Goal: Communication & Community: Answer question/provide support

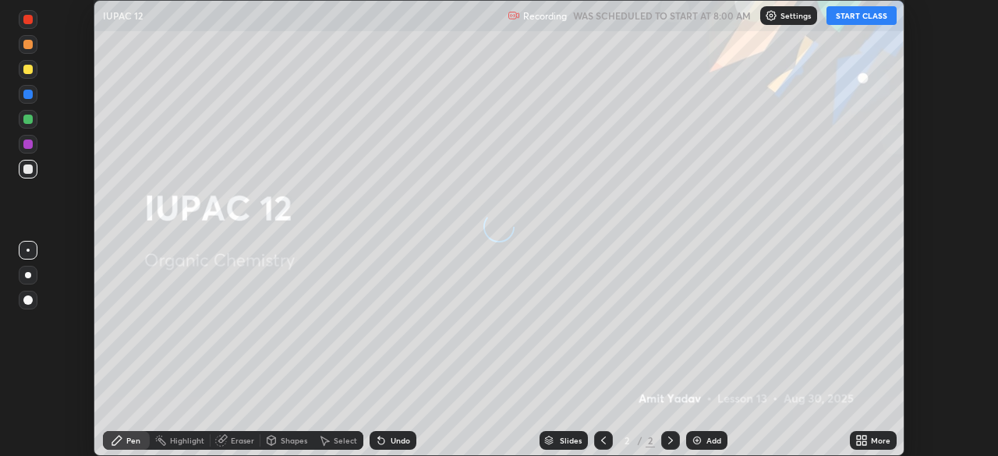
scroll to position [456, 998]
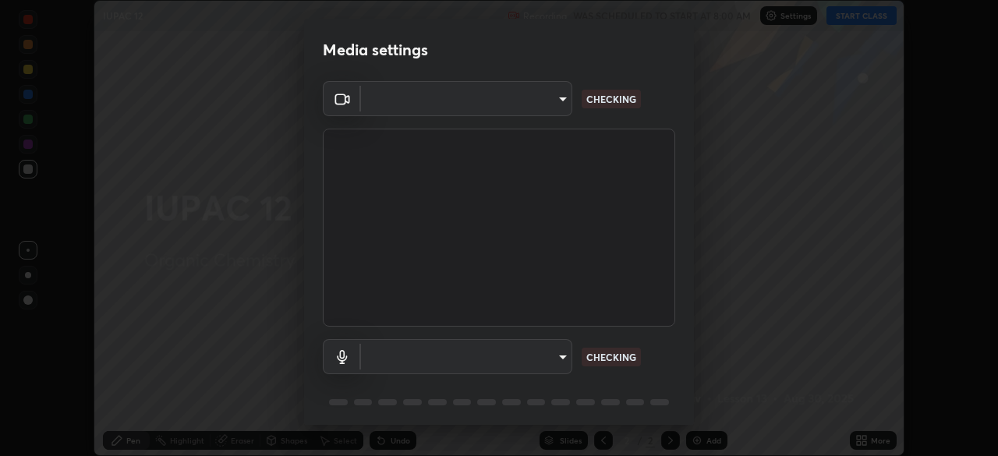
type input "51d019597c161c0694d5583d1f2c643560fde39fe8f4b4da8ea140d4d4830f4c"
click at [554, 363] on body "Erase all IUPAC 12 Recording WAS SCHEDULED TO START AT 8:00 AM Settings START C…" at bounding box center [499, 228] width 998 height 456
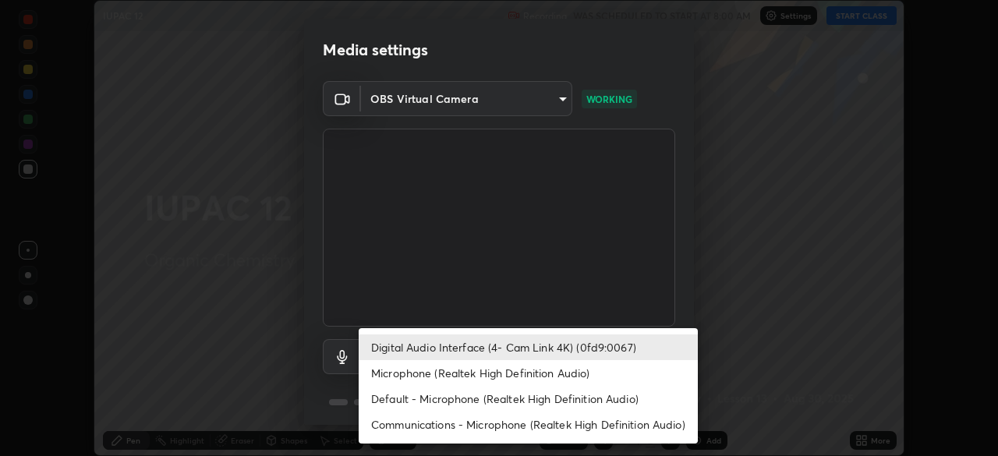
click at [533, 380] on li "Microphone (Realtek High Definition Audio)" at bounding box center [528, 373] width 339 height 26
type input "c6780f4c857a8b81e5497564d4ed67de36d612a8279d52ba4dbf449da7be3efb"
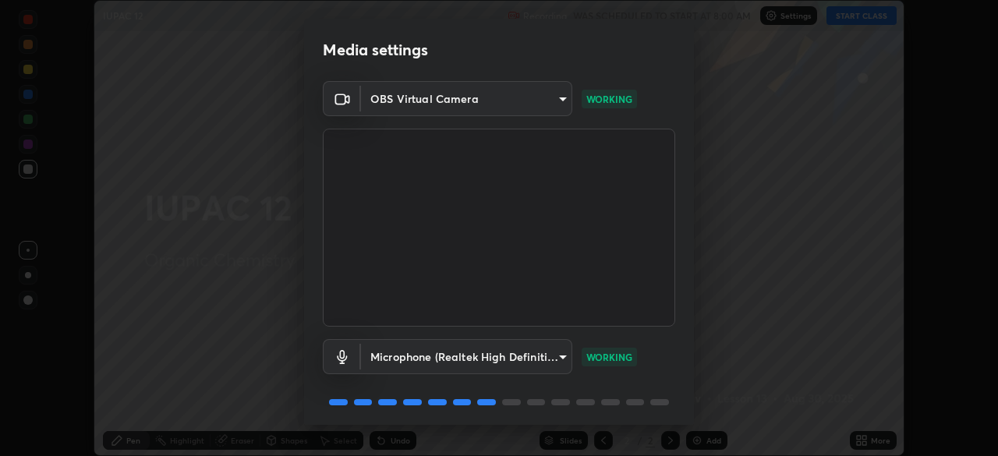
scroll to position [55, 0]
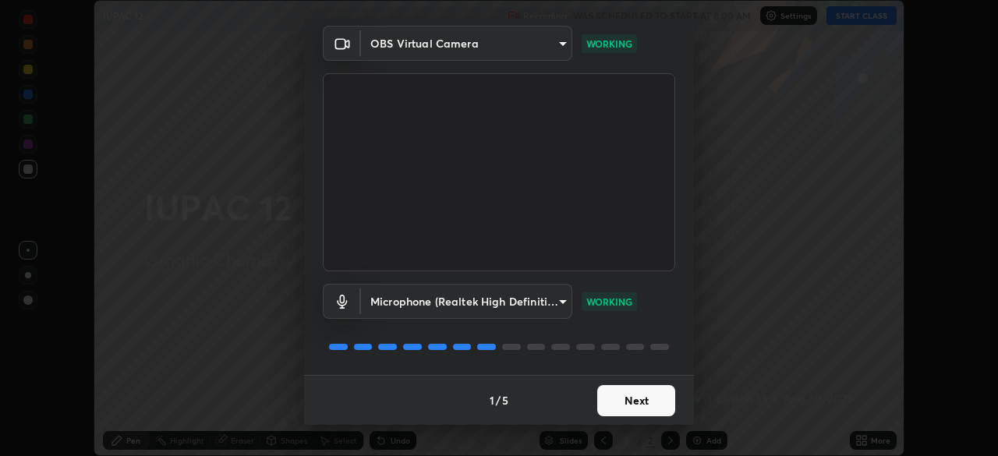
click at [640, 409] on button "Next" at bounding box center [636, 400] width 78 height 31
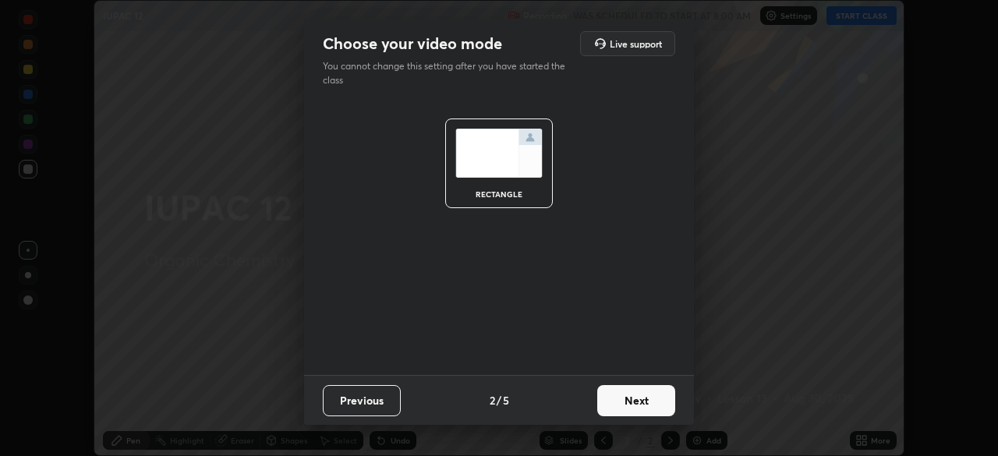
scroll to position [0, 0]
click at [640, 409] on button "Next" at bounding box center [636, 400] width 78 height 31
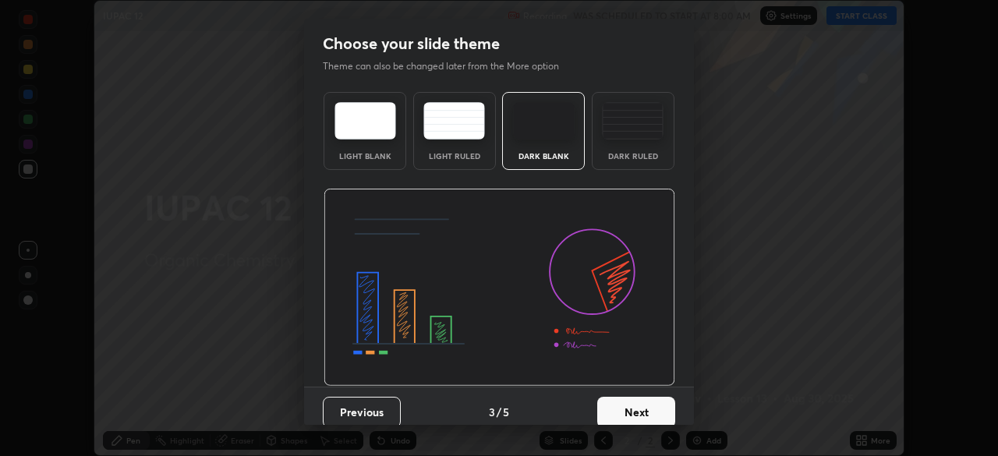
click at [642, 409] on button "Next" at bounding box center [636, 412] width 78 height 31
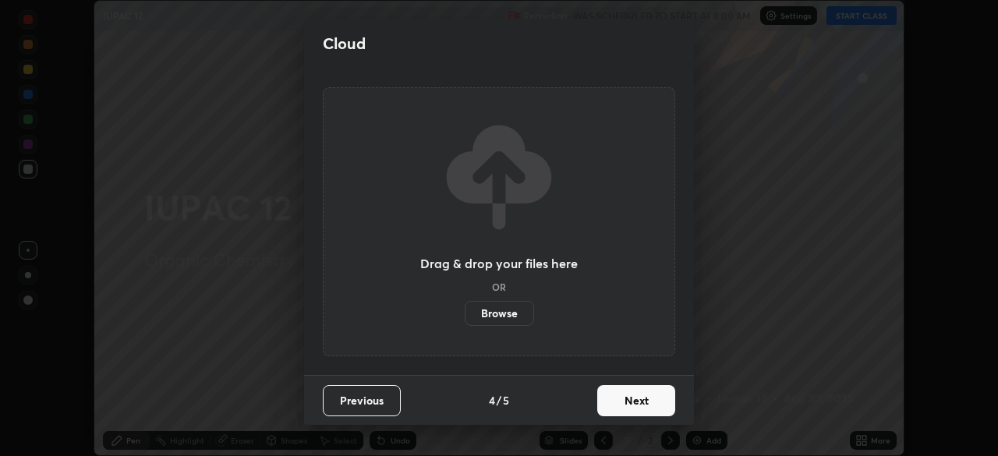
click at [642, 409] on button "Next" at bounding box center [636, 400] width 78 height 31
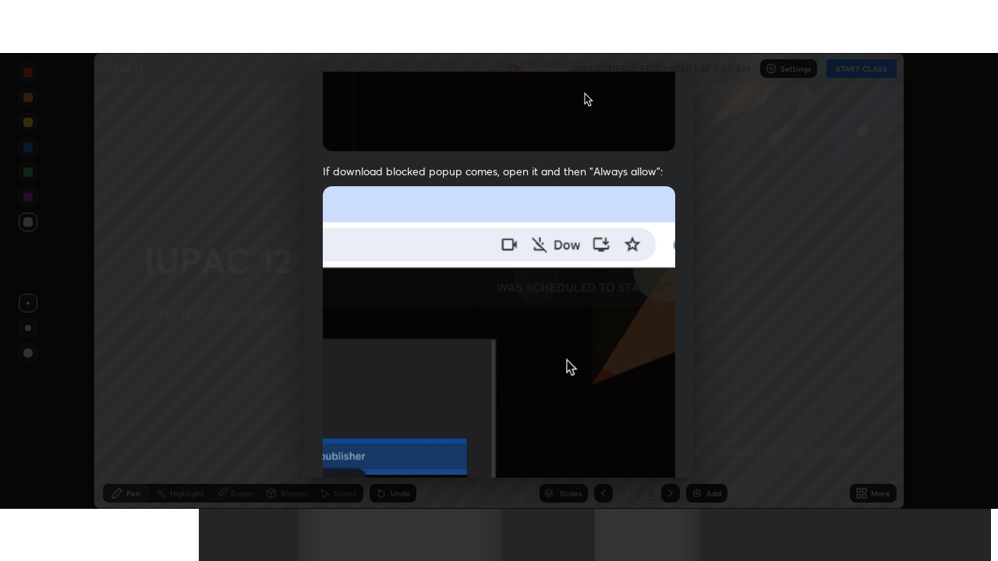
scroll to position [374, 0]
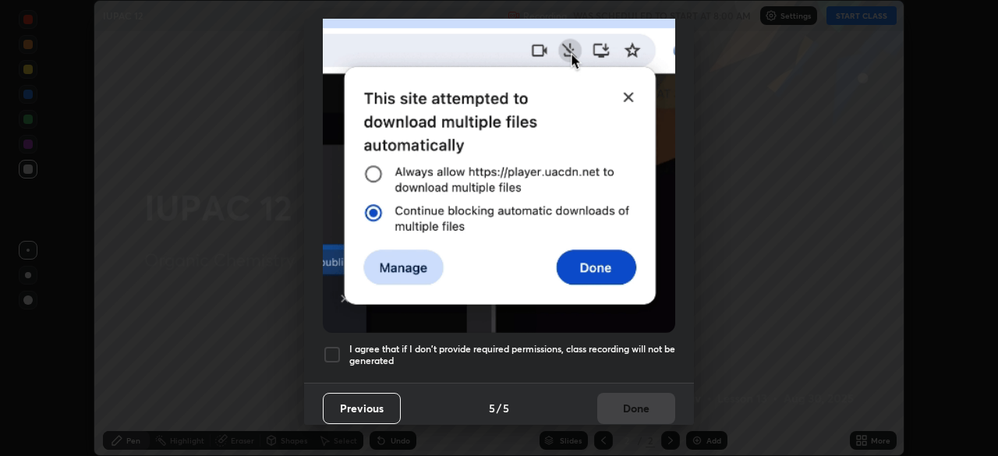
click at [340, 352] on div at bounding box center [332, 354] width 19 height 19
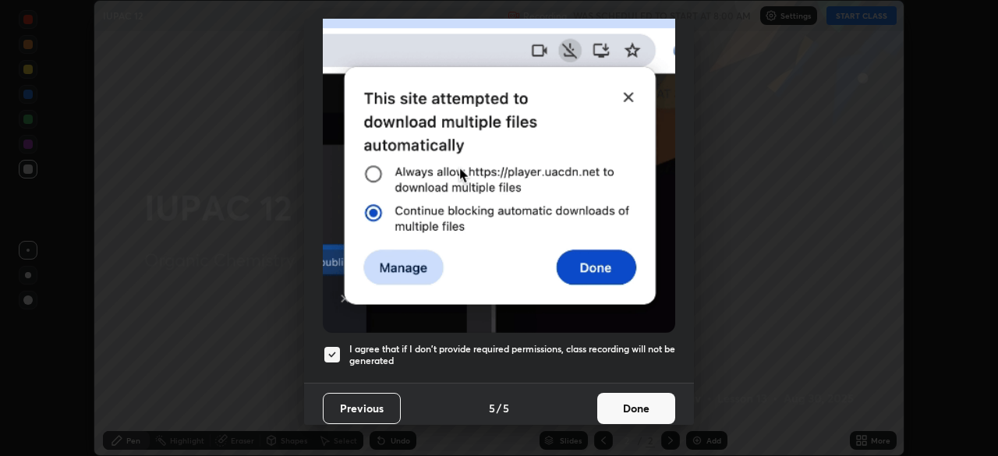
click at [622, 405] on button "Done" at bounding box center [636, 408] width 78 height 31
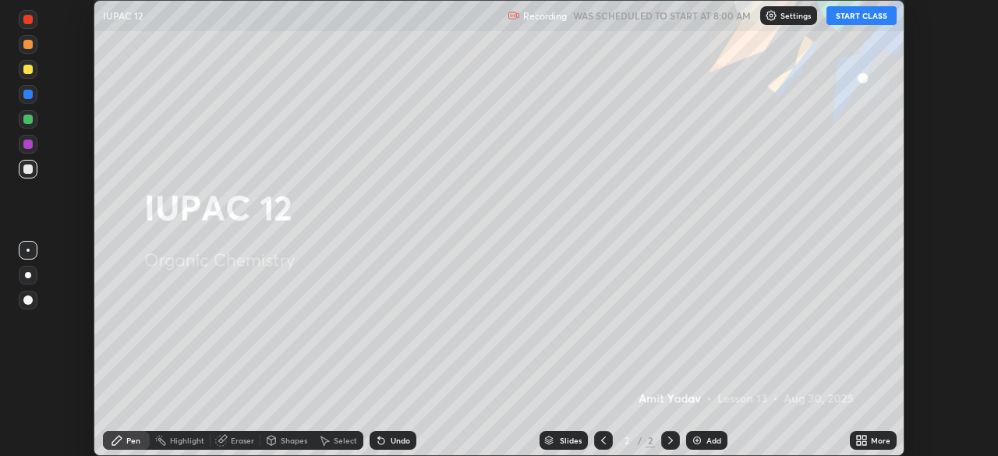
click at [854, 437] on div "More" at bounding box center [873, 440] width 47 height 19
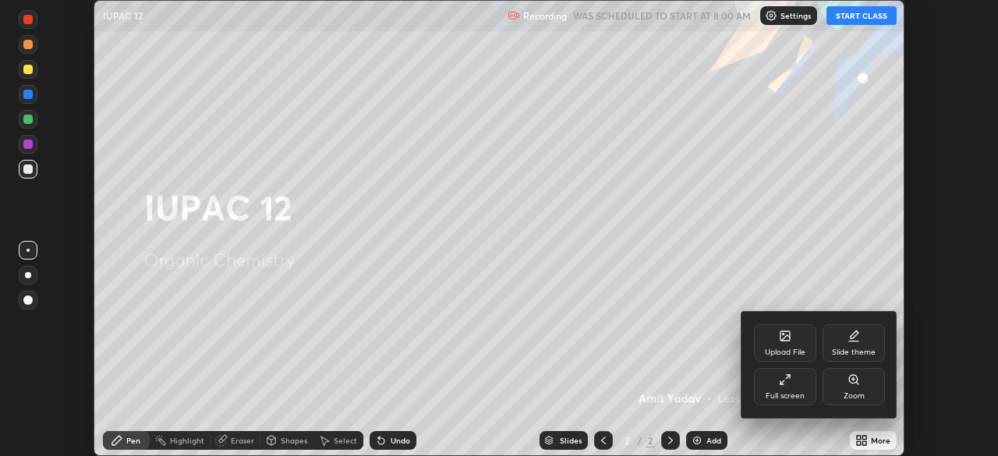
click at [784, 389] on div "Full screen" at bounding box center [785, 386] width 62 height 37
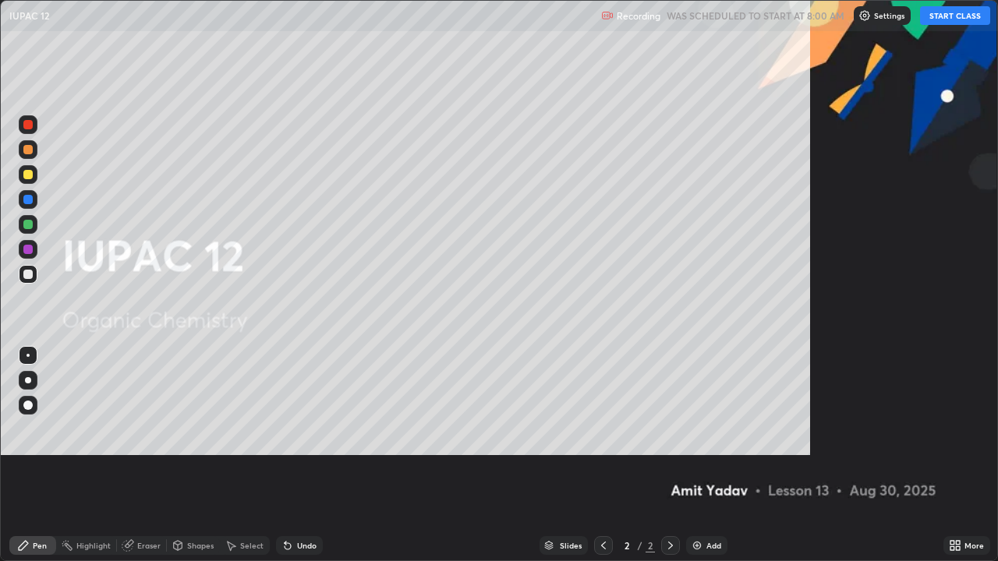
scroll to position [561, 998]
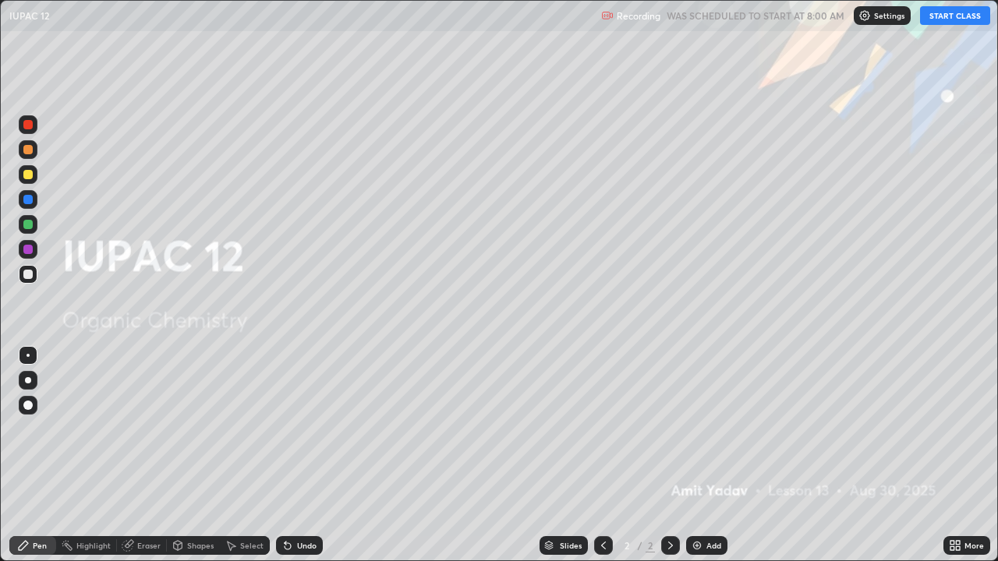
click at [944, 21] on button "START CLASS" at bounding box center [955, 15] width 70 height 19
click at [709, 455] on div "Add" at bounding box center [706, 545] width 41 height 19
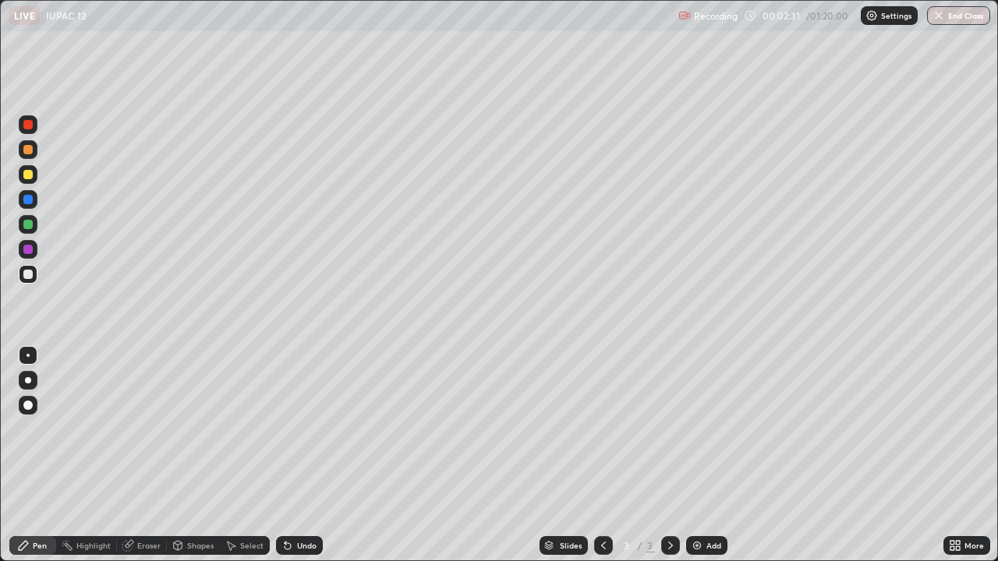
click at [292, 455] on div "Undo" at bounding box center [299, 545] width 47 height 19
click at [294, 455] on div "Undo" at bounding box center [299, 545] width 47 height 19
click at [297, 455] on div "Undo" at bounding box center [306, 546] width 19 height 8
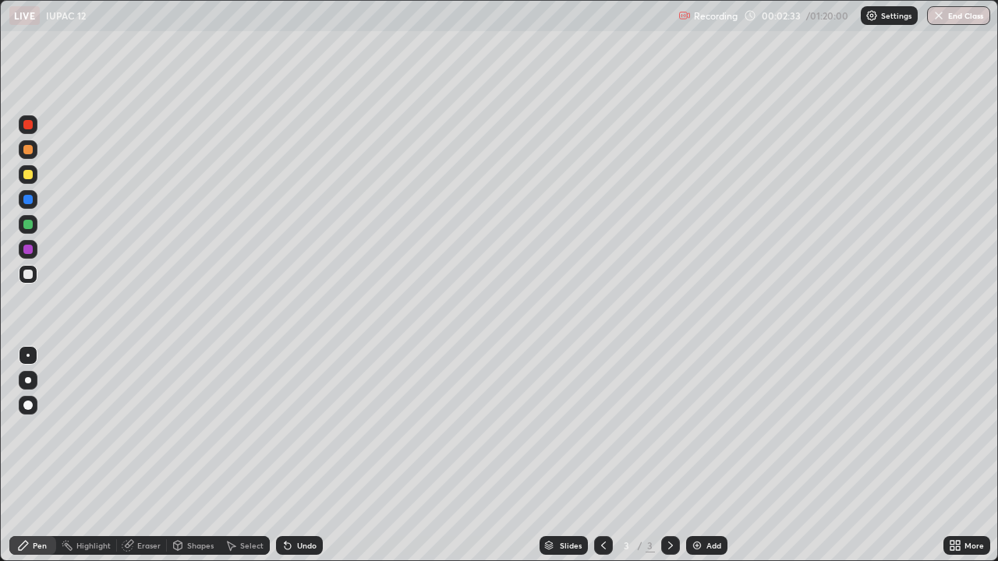
click at [297, 455] on div "Undo" at bounding box center [306, 546] width 19 height 8
click at [306, 455] on div "Undo" at bounding box center [306, 546] width 19 height 8
click at [30, 180] on div at bounding box center [28, 174] width 19 height 19
click at [689, 455] on div "Add" at bounding box center [706, 545] width 41 height 19
click at [34, 278] on div at bounding box center [28, 274] width 19 height 19
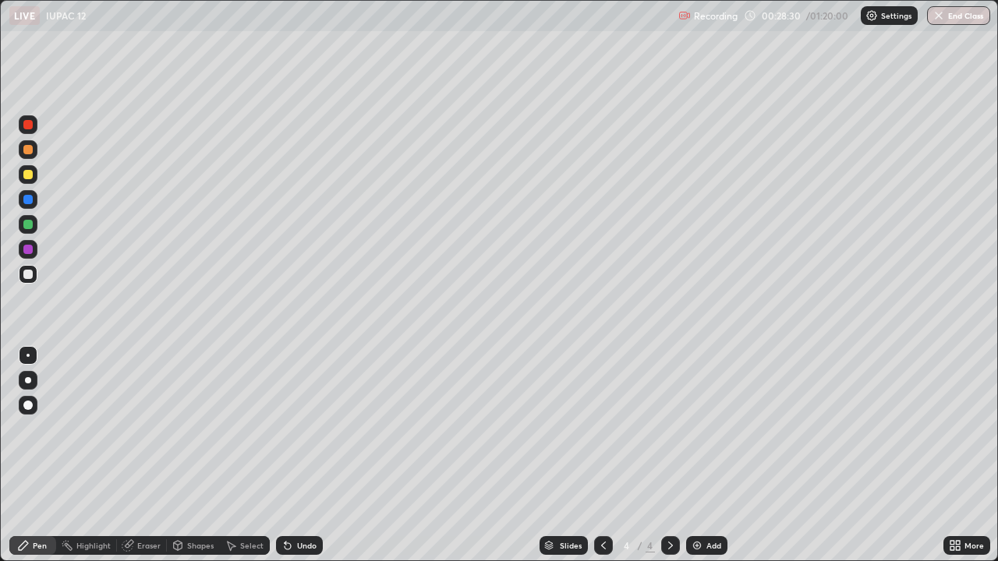
click at [597, 455] on icon at bounding box center [603, 546] width 12 height 12
click at [661, 455] on div at bounding box center [670, 545] width 19 height 19
click at [32, 183] on div at bounding box center [28, 174] width 19 height 19
click at [30, 151] on div at bounding box center [27, 149] width 9 height 9
click at [297, 455] on div "Undo" at bounding box center [306, 546] width 19 height 8
